Goal: Book appointment/travel/reservation

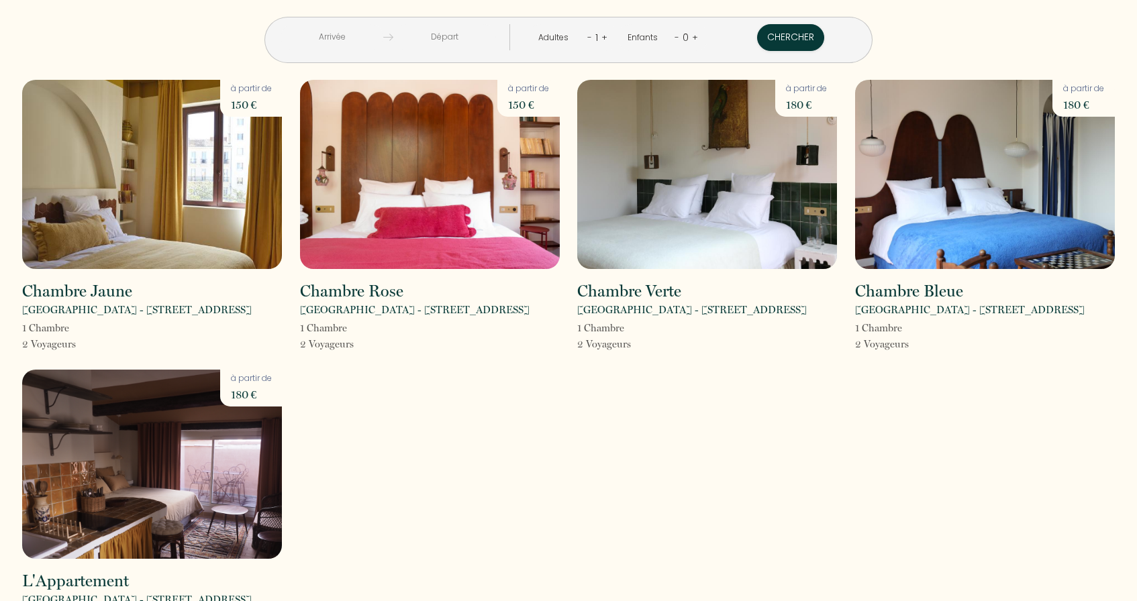
click at [383, 38] on input "text" at bounding box center [332, 37] width 103 height 26
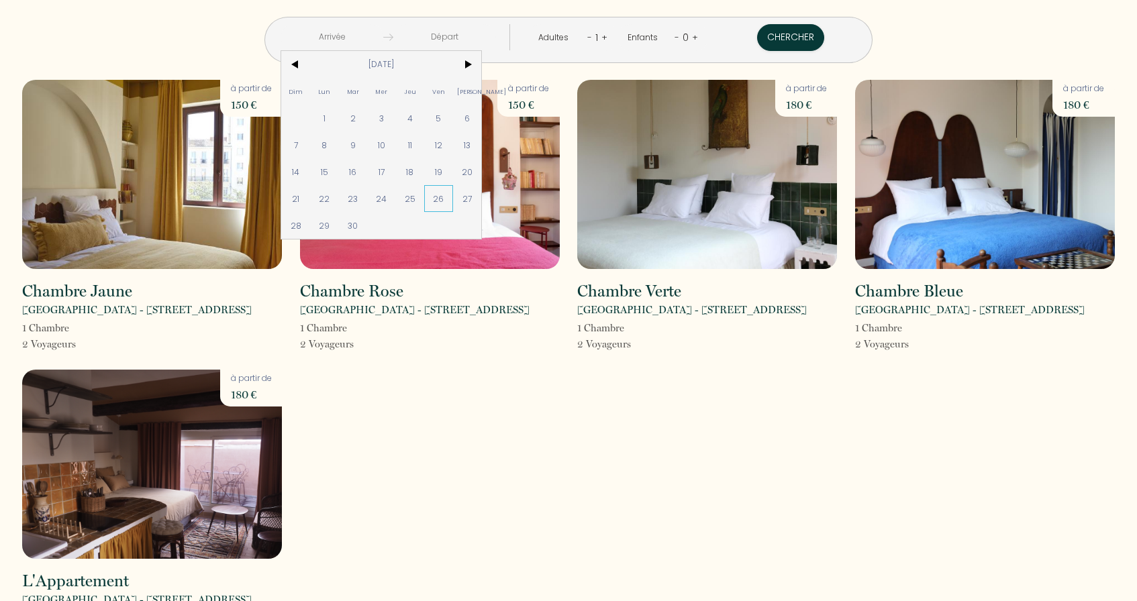
click at [453, 197] on span "26" at bounding box center [438, 198] width 29 height 27
type input "Ven [DATE]"
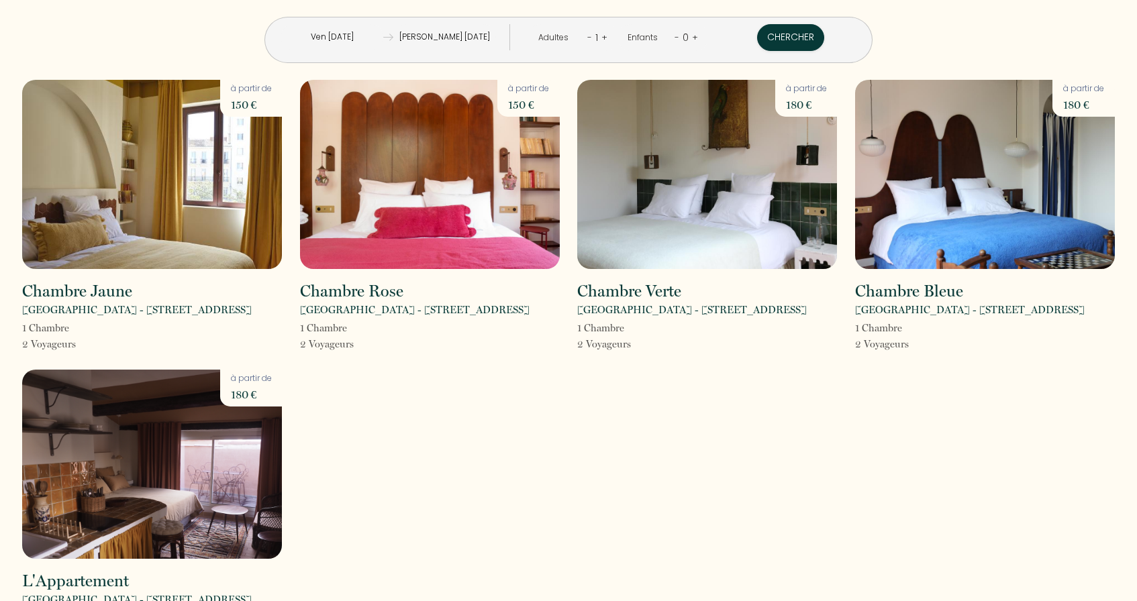
click at [475, 36] on input "[PERSON_NAME] [DATE]" at bounding box center [444, 37] width 103 height 26
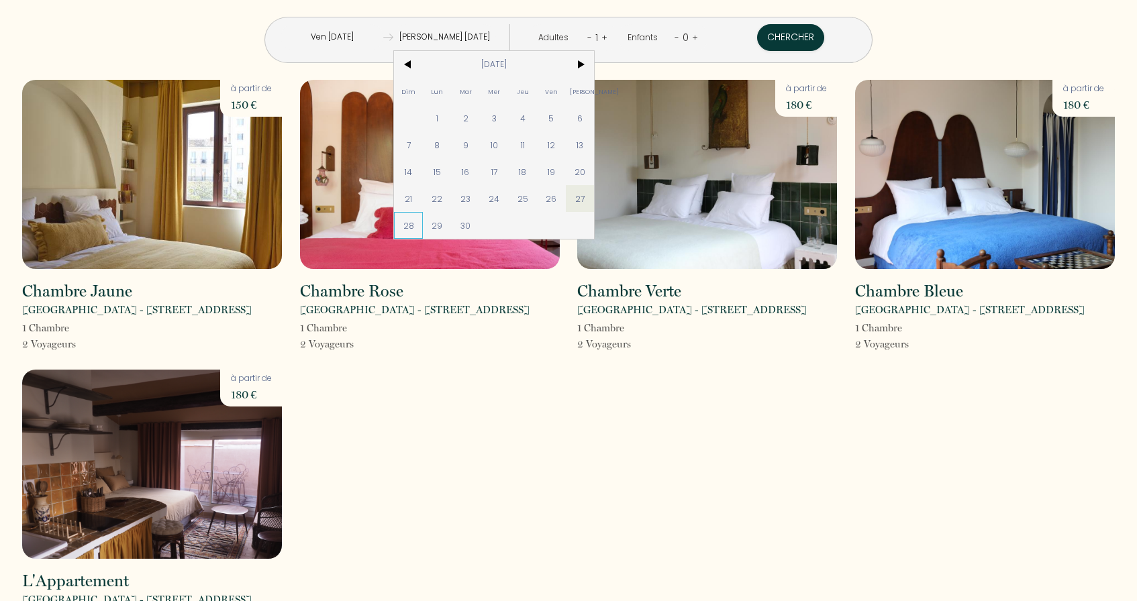
click at [423, 222] on span "28" at bounding box center [408, 225] width 29 height 27
type input "Dim [DATE]"
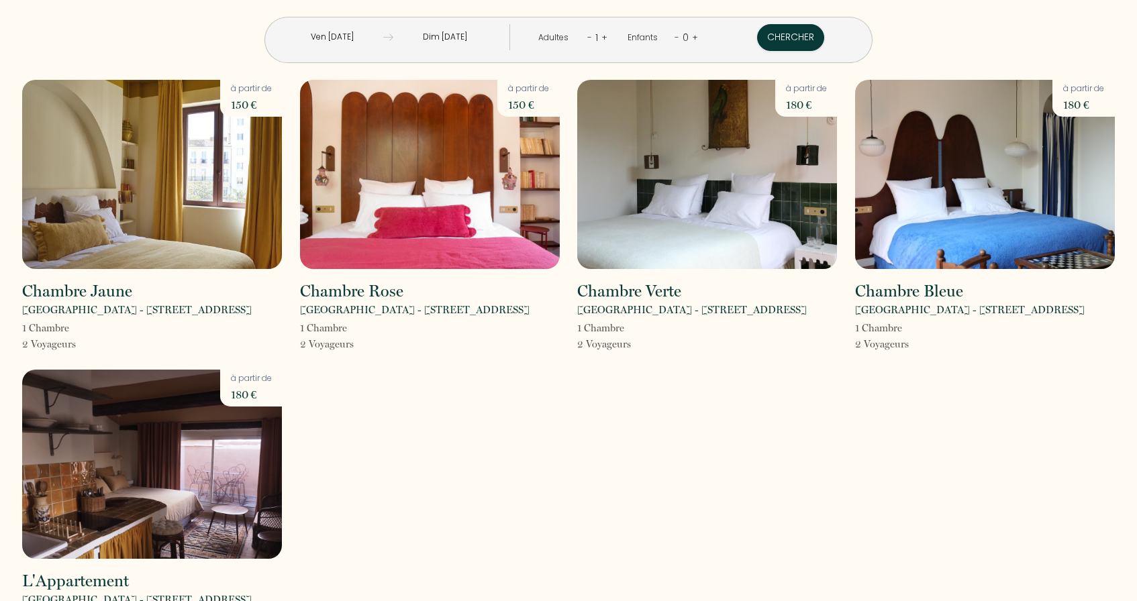
click at [601, 36] on link "+" at bounding box center [604, 37] width 6 height 13
click at [758, 37] on button "Chercher" at bounding box center [791, 37] width 67 height 27
